Goal: Task Accomplishment & Management: Complete application form

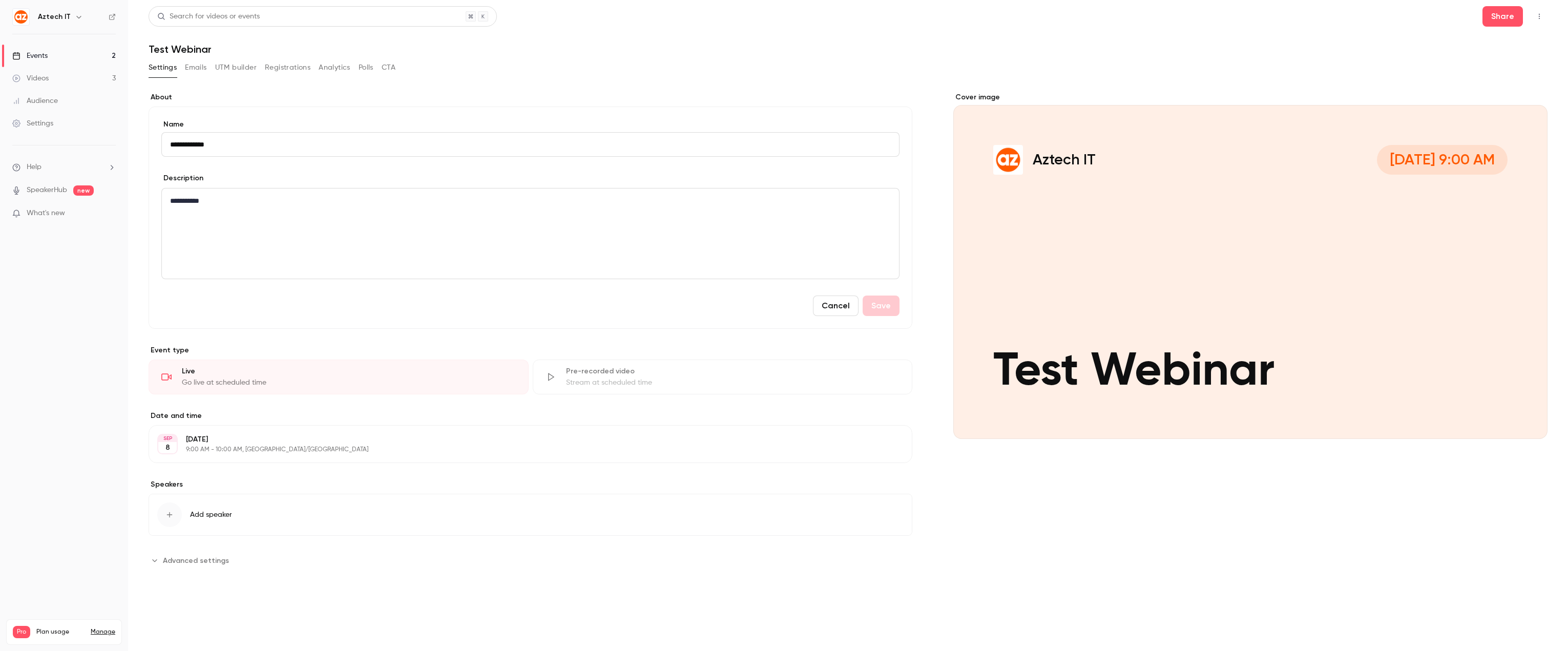
click at [32, 53] on div "Events" at bounding box center [30, 55] width 36 height 10
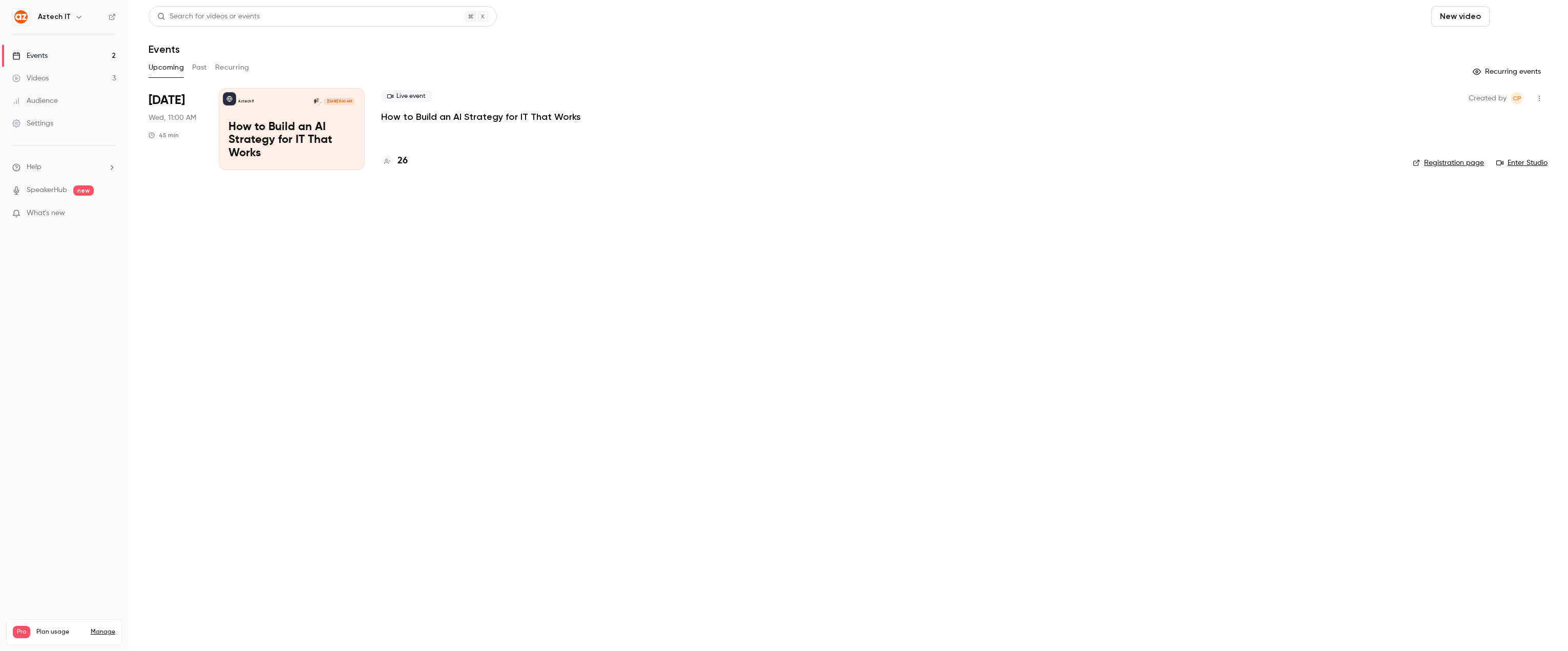
click at [1522, 18] on button "Schedule" at bounding box center [1521, 16] width 54 height 21
click at [1482, 46] on div "One time event" at bounding box center [1500, 44] width 78 height 10
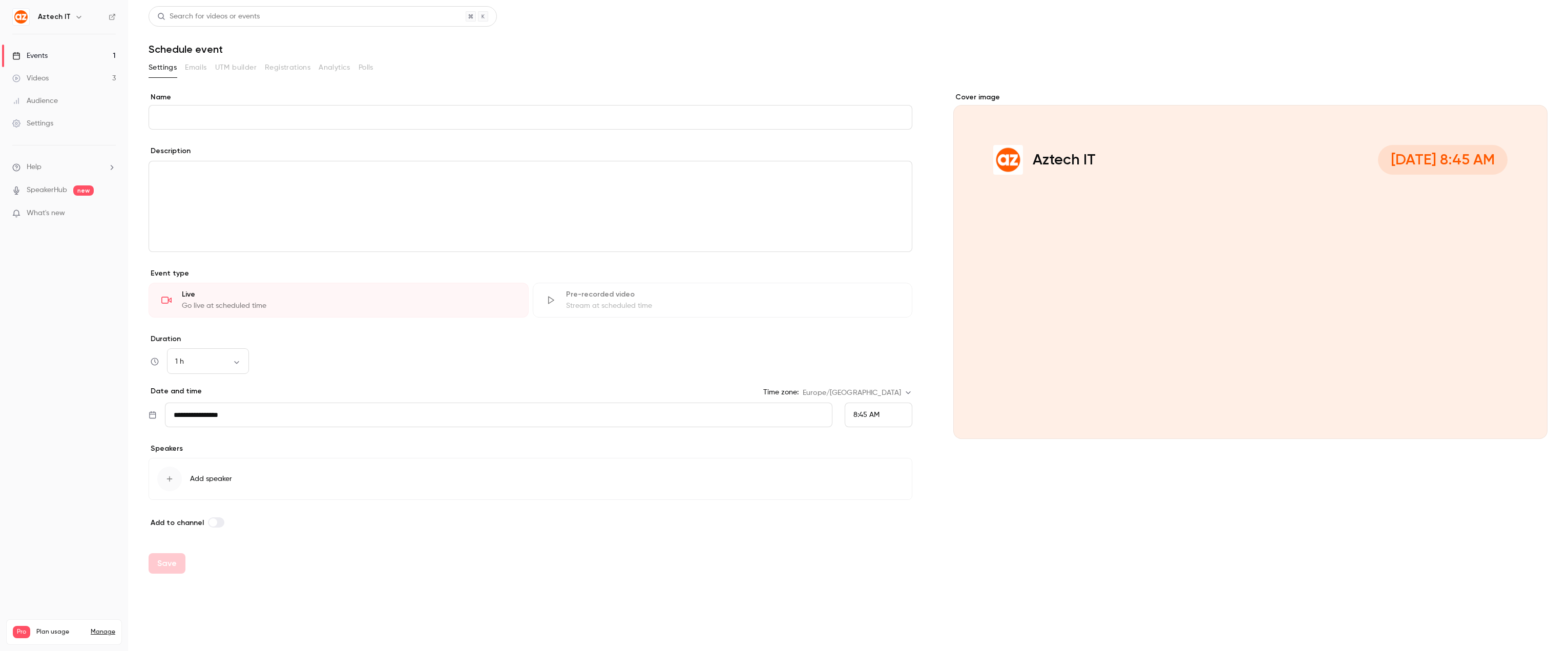
click at [348, 107] on input "Name" at bounding box center [530, 118] width 764 height 25
drag, startPoint x: 204, startPoint y: 118, endPoint x: 432, endPoint y: 172, distance: 234.3
click at [183, 116] on input "**********" at bounding box center [530, 118] width 764 height 25
type input "**********"
click at [881, 418] on div "8:45 AM" at bounding box center [878, 415] width 68 height 25
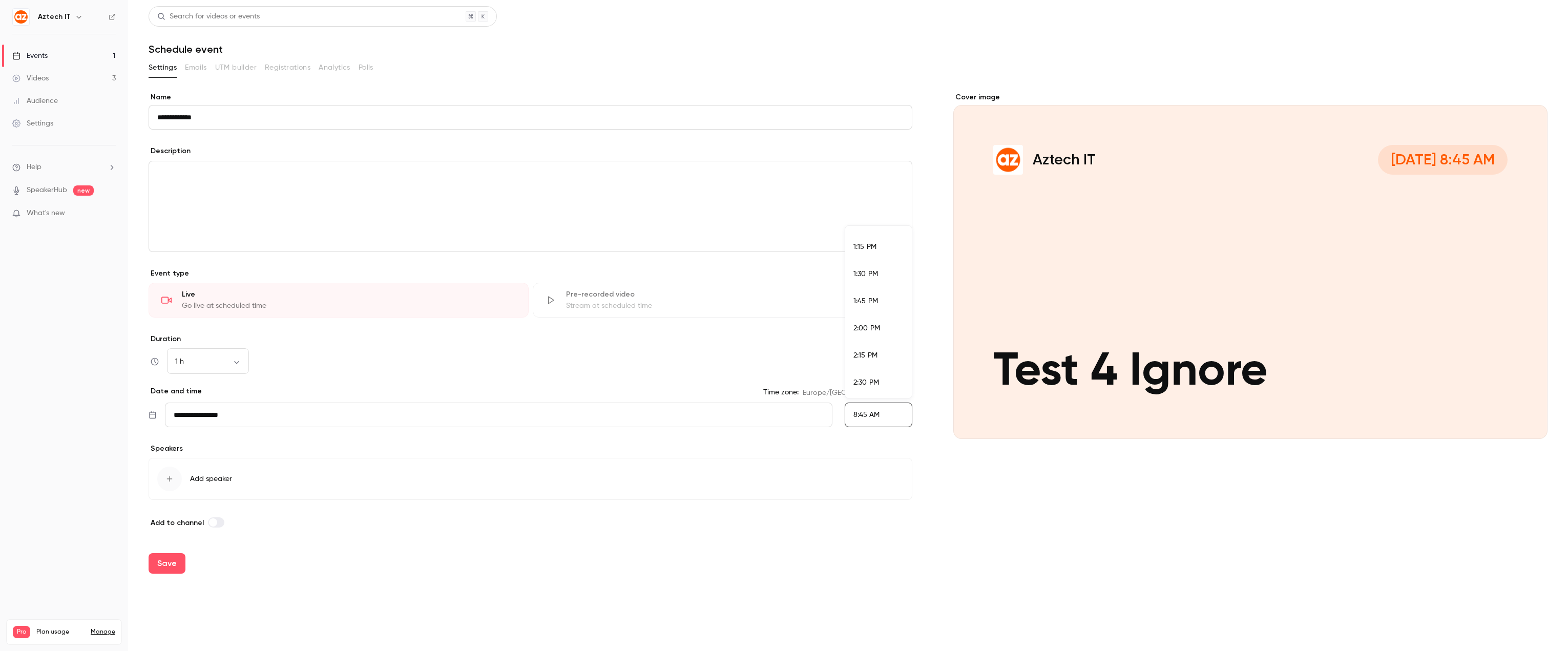
scroll to position [1441, 0]
click at [863, 369] on span "2:30 PM" at bounding box center [866, 372] width 25 height 7
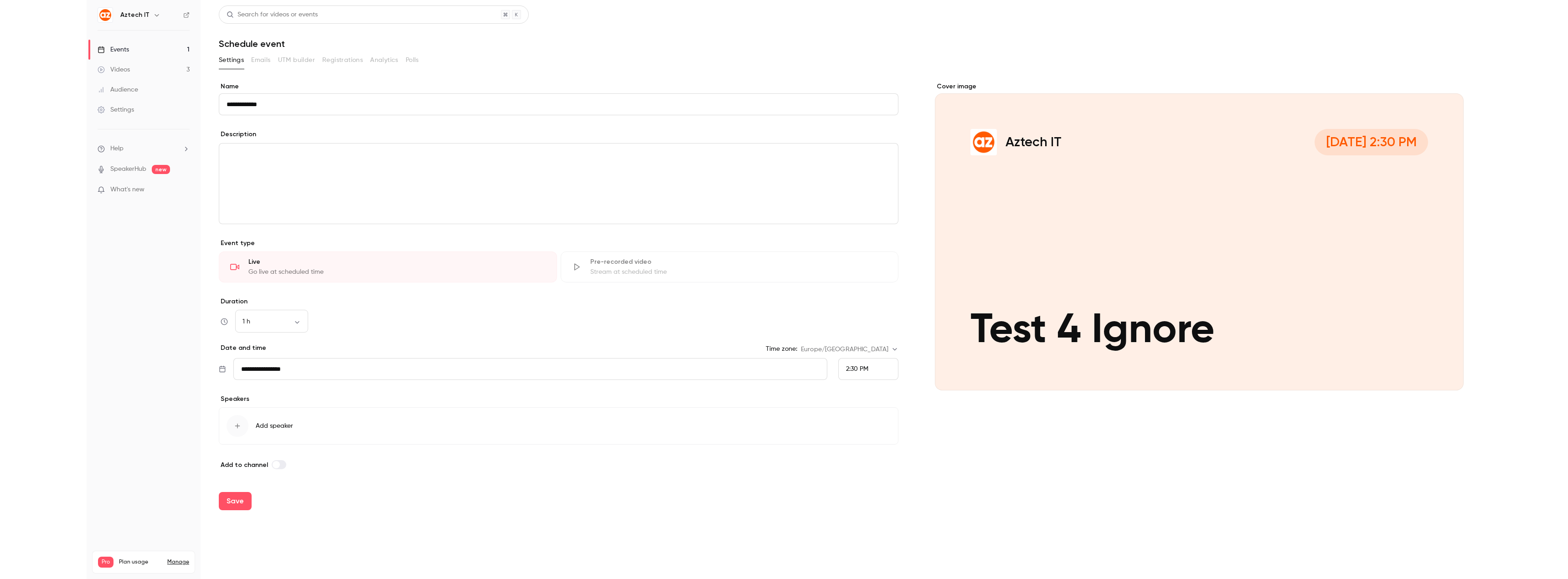
scroll to position [781, 0]
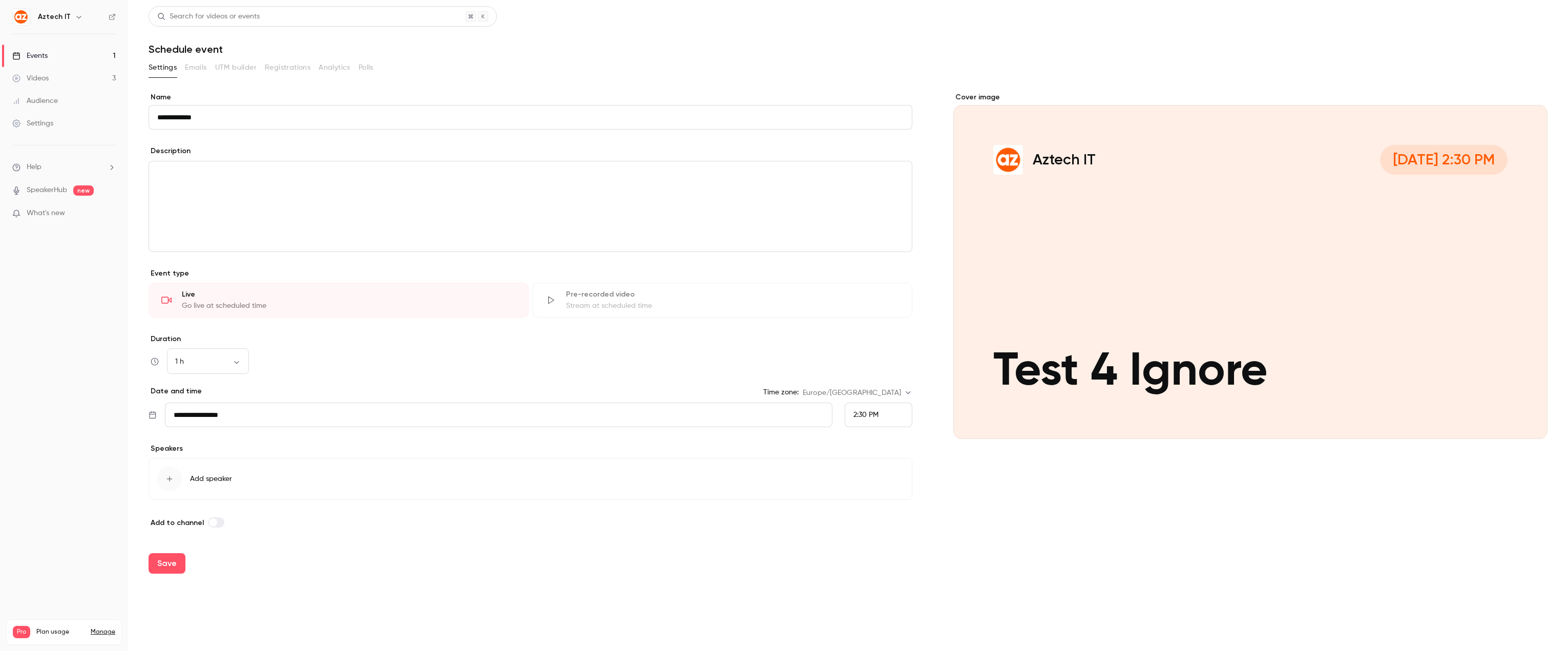
click at [504, 179] on p "editor" at bounding box center [530, 174] width 746 height 12
click at [166, 564] on button "Save" at bounding box center [167, 563] width 37 height 21
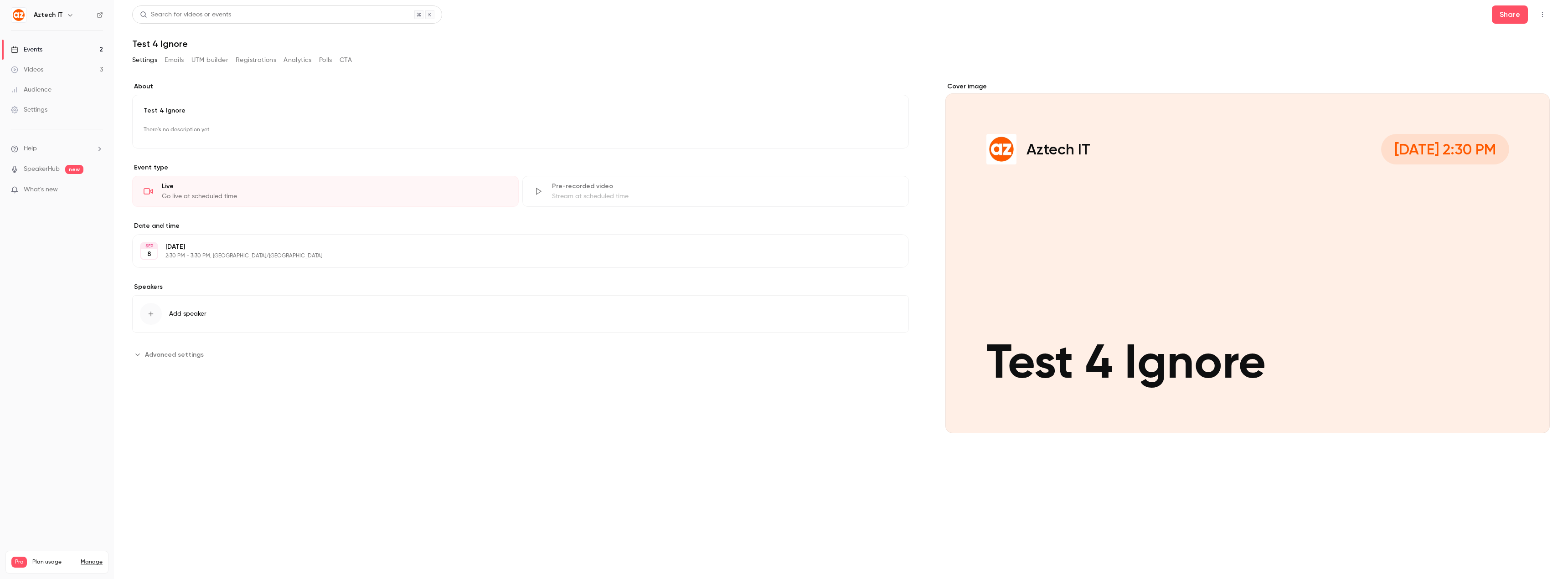
click at [1395, 24] on header "Search for videos or events Share Test 4 Ignore" at bounding box center [841, 27] width 1418 height 44
click at [1395, 16] on button "button" at bounding box center [1542, 15] width 15 height 15
click at [1395, 60] on div "Enter Studio" at bounding box center [1507, 61] width 69 height 9
